Goal: Find specific page/section: Find specific page/section

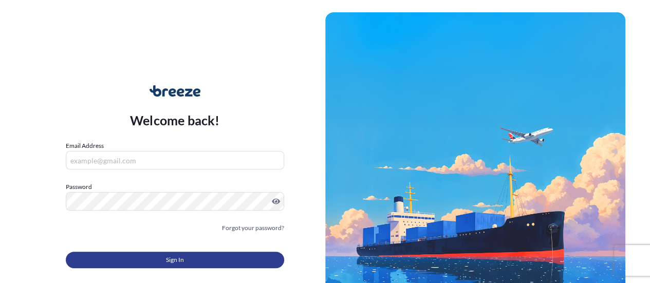
type input "[PERSON_NAME][EMAIL_ADDRESS][PERSON_NAME][DOMAIN_NAME]"
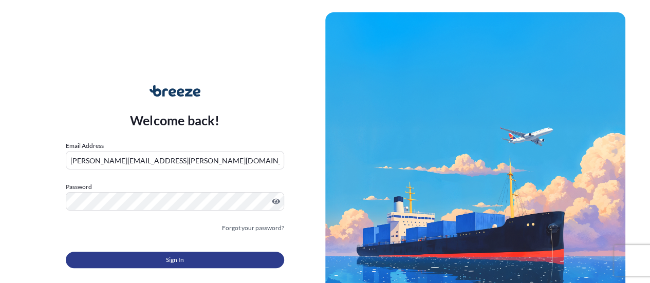
click at [161, 261] on button "Sign In" at bounding box center [175, 260] width 218 height 16
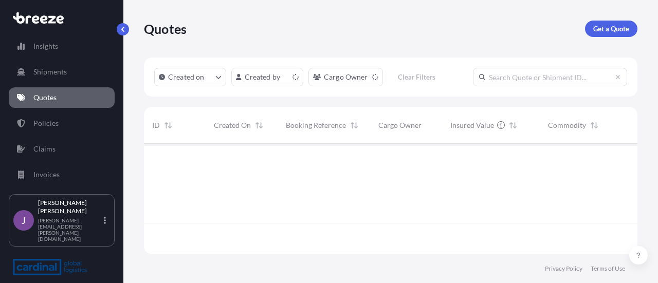
scroll to position [108, 485]
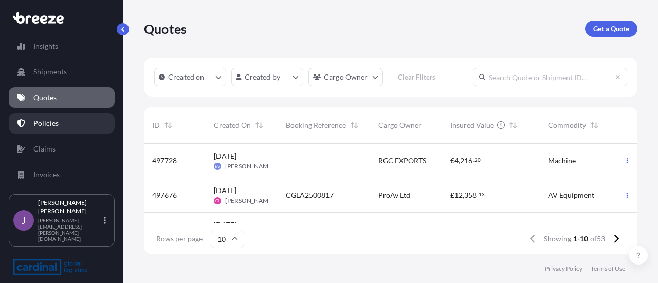
click at [60, 118] on link "Policies" at bounding box center [62, 123] width 106 height 21
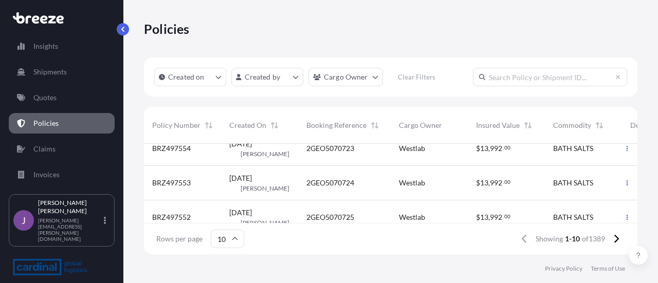
scroll to position [272, 0]
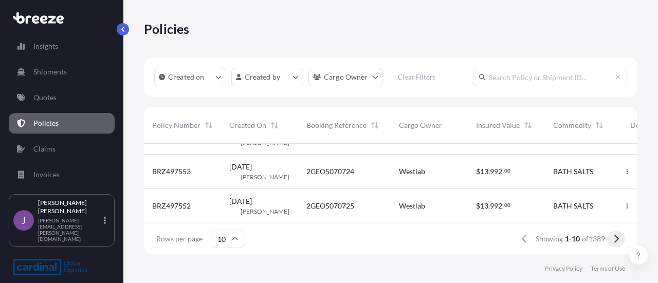
click at [615, 237] on icon at bounding box center [616, 239] width 5 height 8
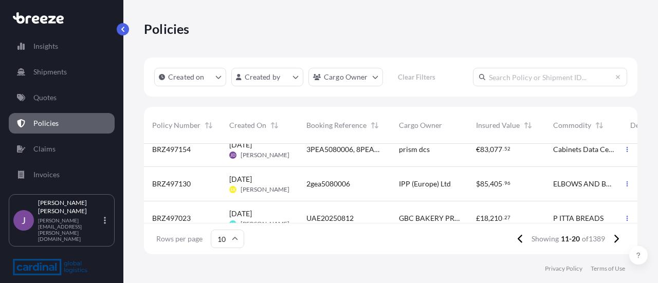
scroll to position [128, 0]
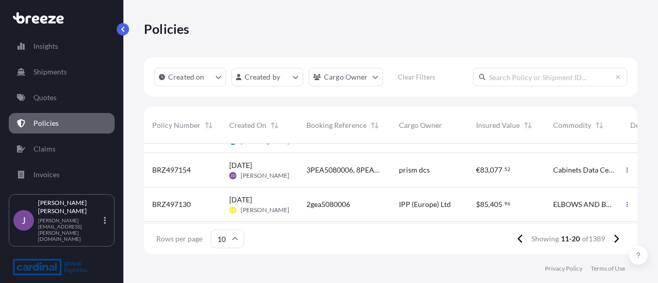
click at [549, 170] on div "Cabinets Data Centre Parts" at bounding box center [582, 170] width 77 height 34
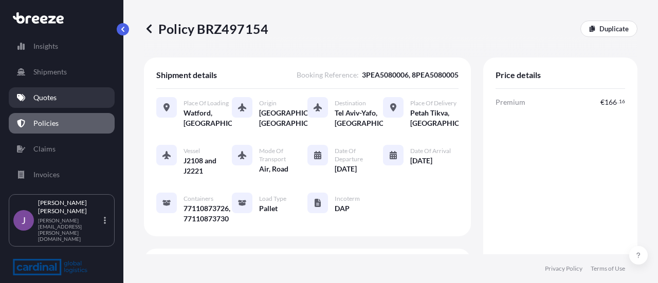
click at [63, 99] on link "Quotes" at bounding box center [62, 97] width 106 height 21
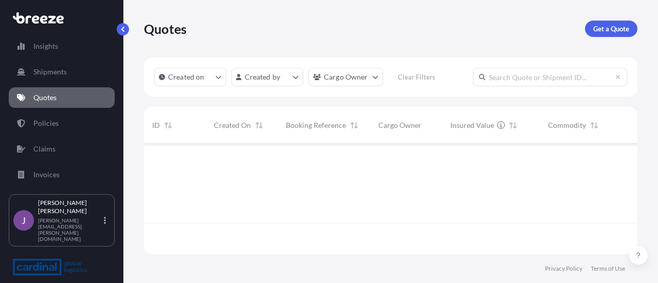
scroll to position [108, 485]
